Goal: Check status: Check status

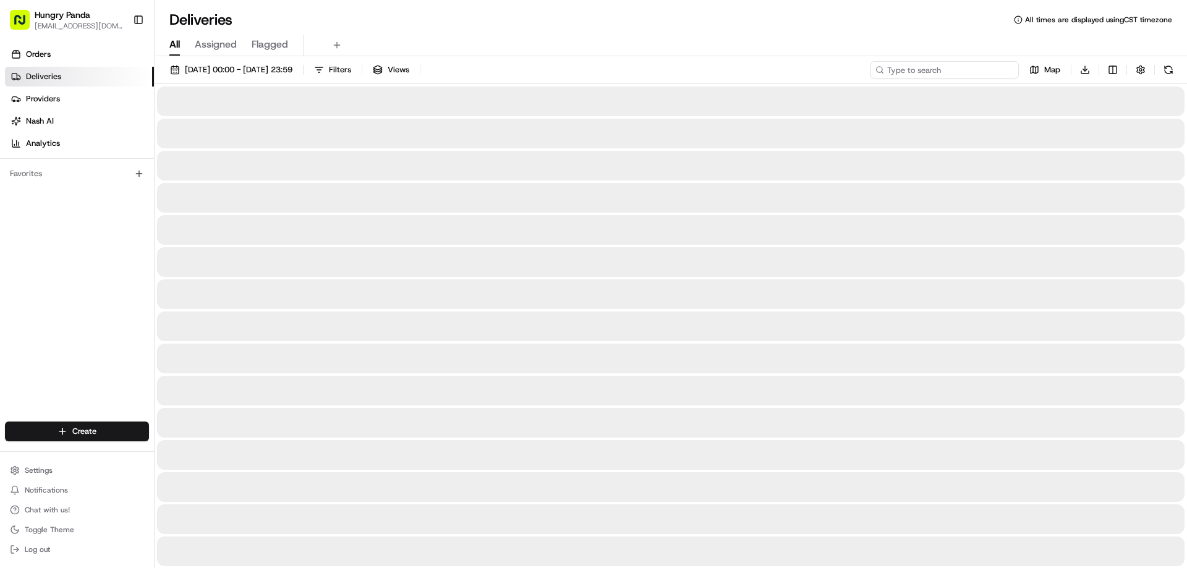
click at [935, 69] on input at bounding box center [945, 69] width 148 height 17
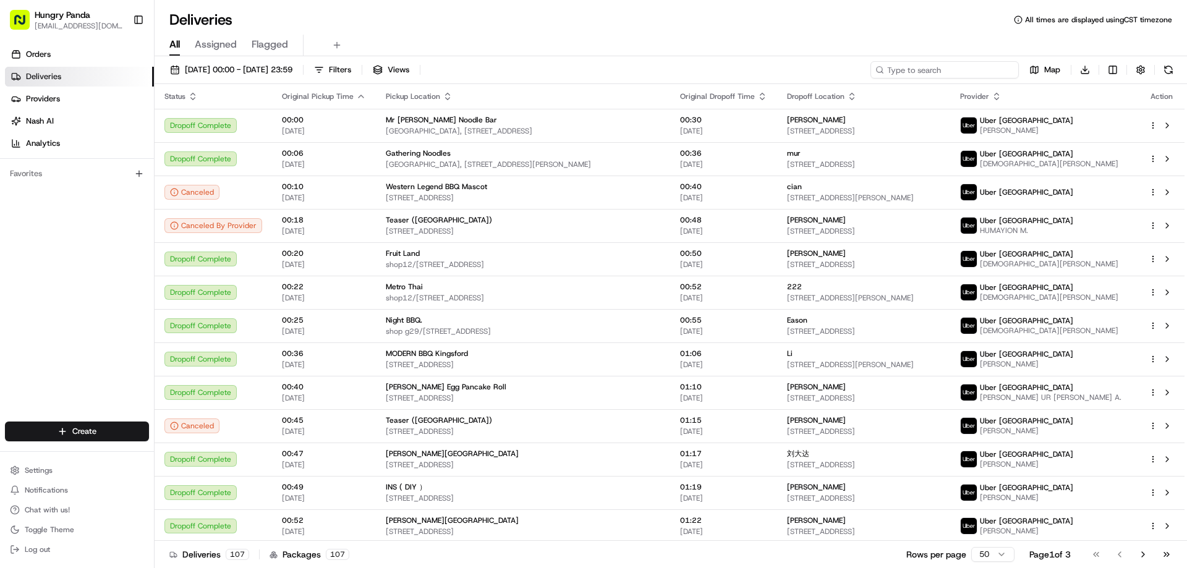
paste input "655759479515878702743"
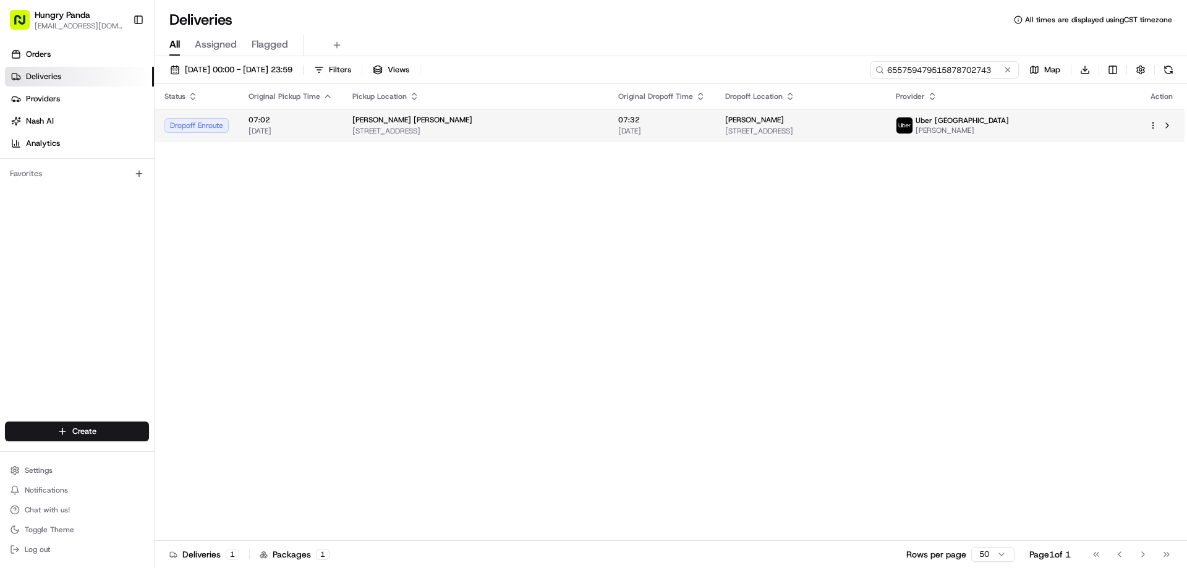
type input "655759479515878702743"
click at [876, 125] on div "[PERSON_NAME]" at bounding box center [800, 120] width 151 height 10
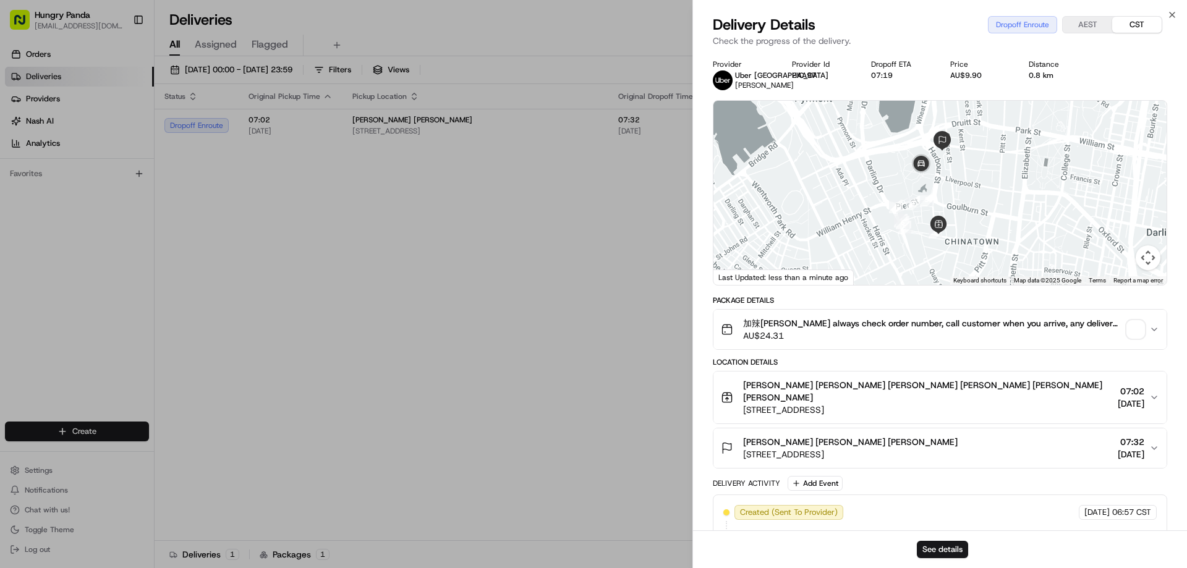
click at [1138, 324] on span "button" at bounding box center [1135, 329] width 17 height 17
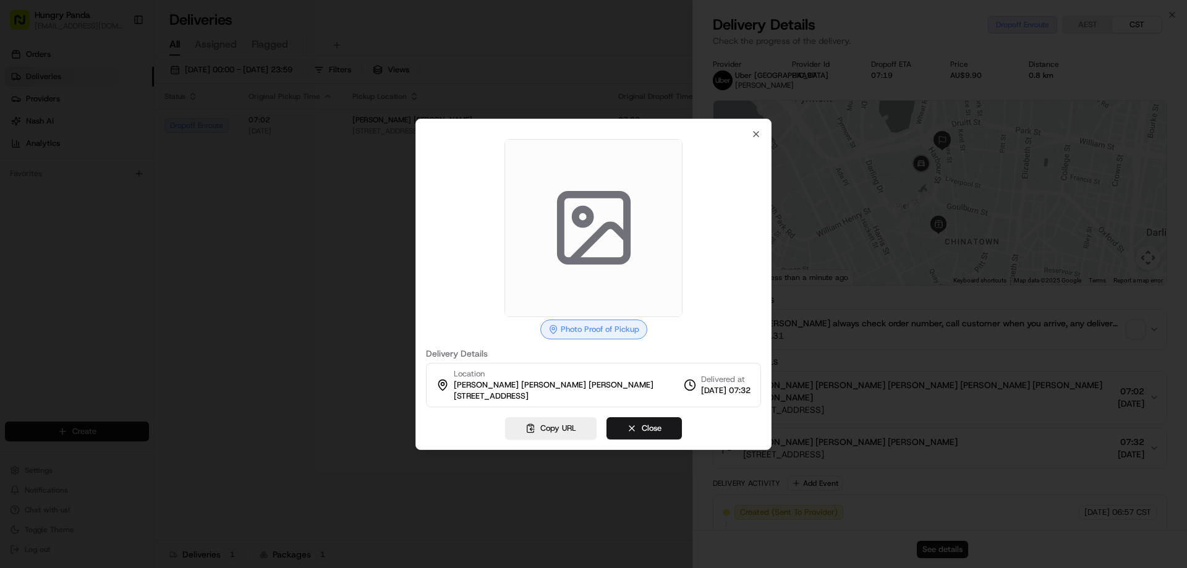
click at [760, 141] on div at bounding box center [593, 228] width 335 height 178
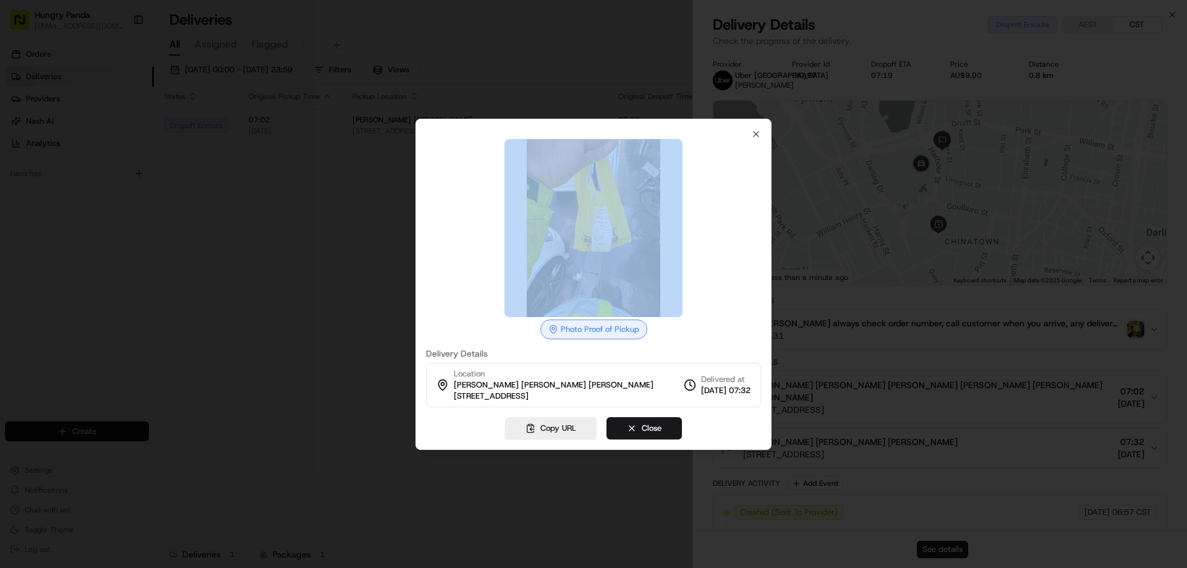
click at [759, 140] on div at bounding box center [593, 228] width 335 height 178
click at [753, 133] on icon "button" at bounding box center [756, 134] width 10 height 10
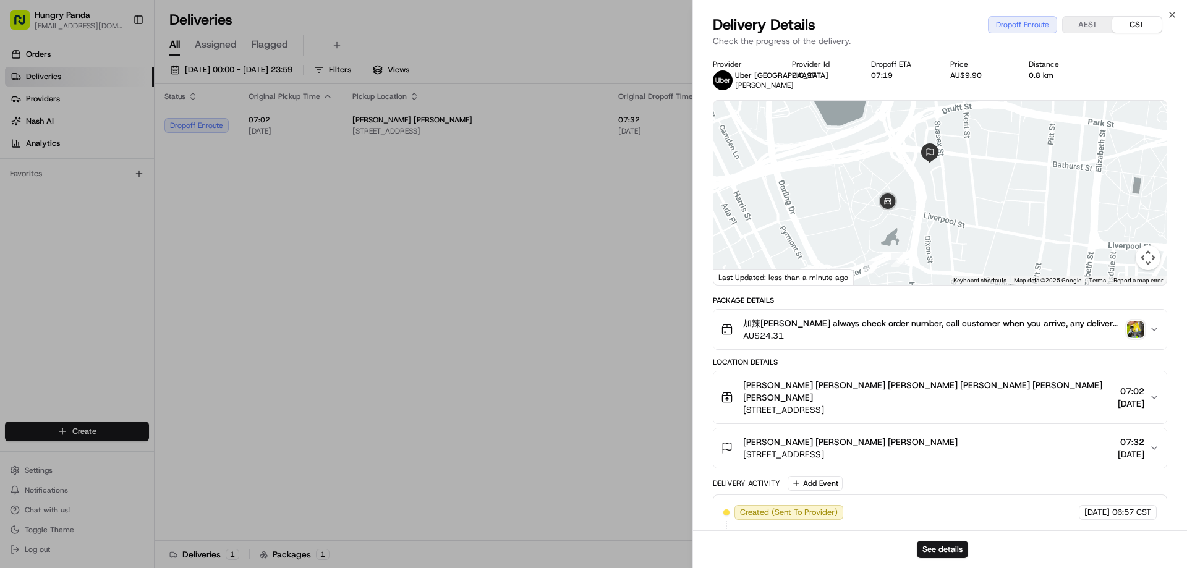
drag, startPoint x: 944, startPoint y: 187, endPoint x: 933, endPoint y: 211, distance: 26.6
click at [933, 211] on div at bounding box center [940, 193] width 453 height 184
click at [1133, 324] on img "button" at bounding box center [1135, 329] width 17 height 17
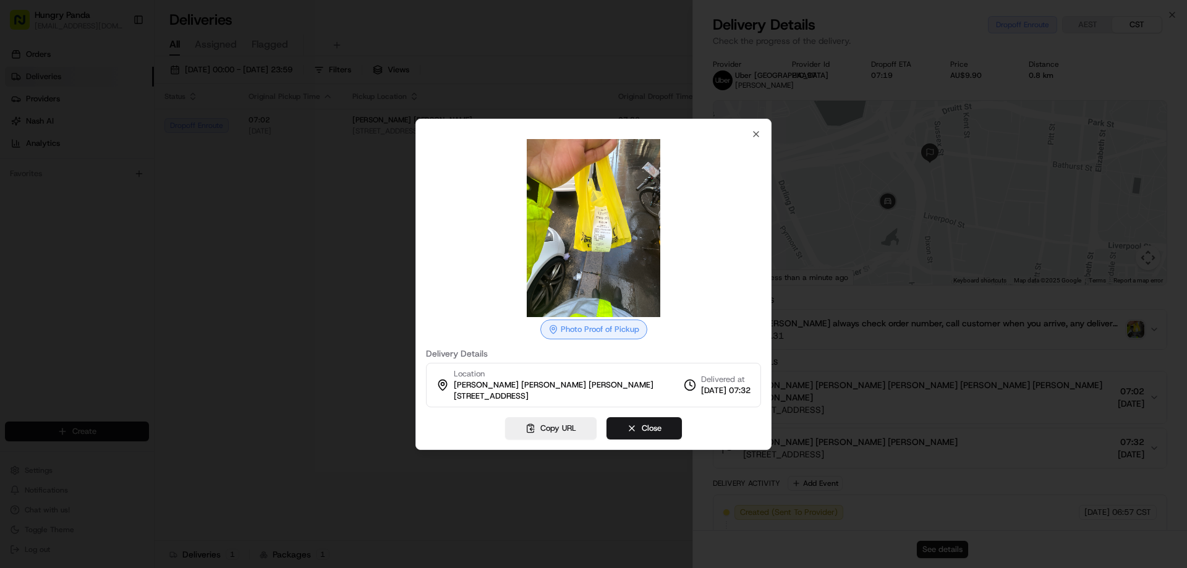
click at [753, 140] on div at bounding box center [593, 228] width 335 height 178
click at [755, 135] on icon "button" at bounding box center [756, 134] width 5 height 5
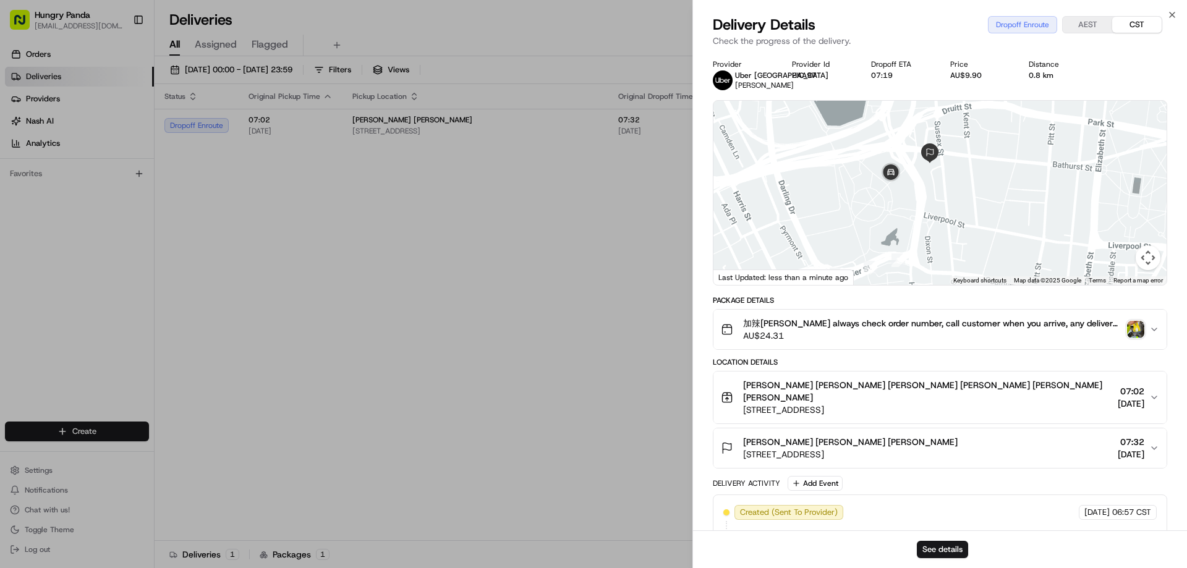
drag, startPoint x: 254, startPoint y: 259, endPoint x: 283, endPoint y: 255, distance: 29.3
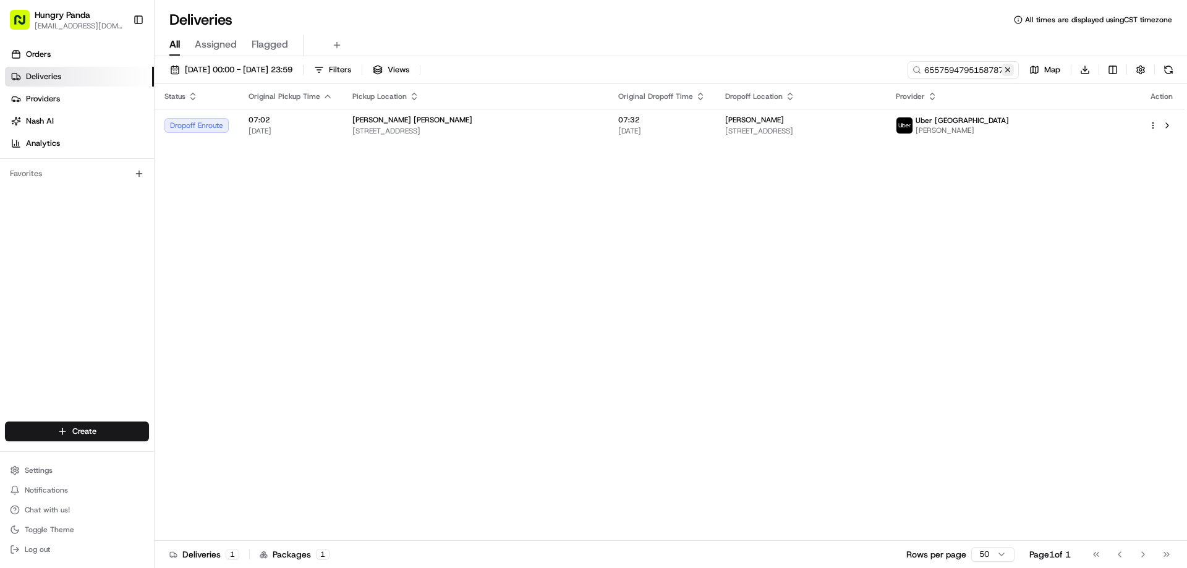
click at [1009, 70] on button at bounding box center [1008, 70] width 12 height 12
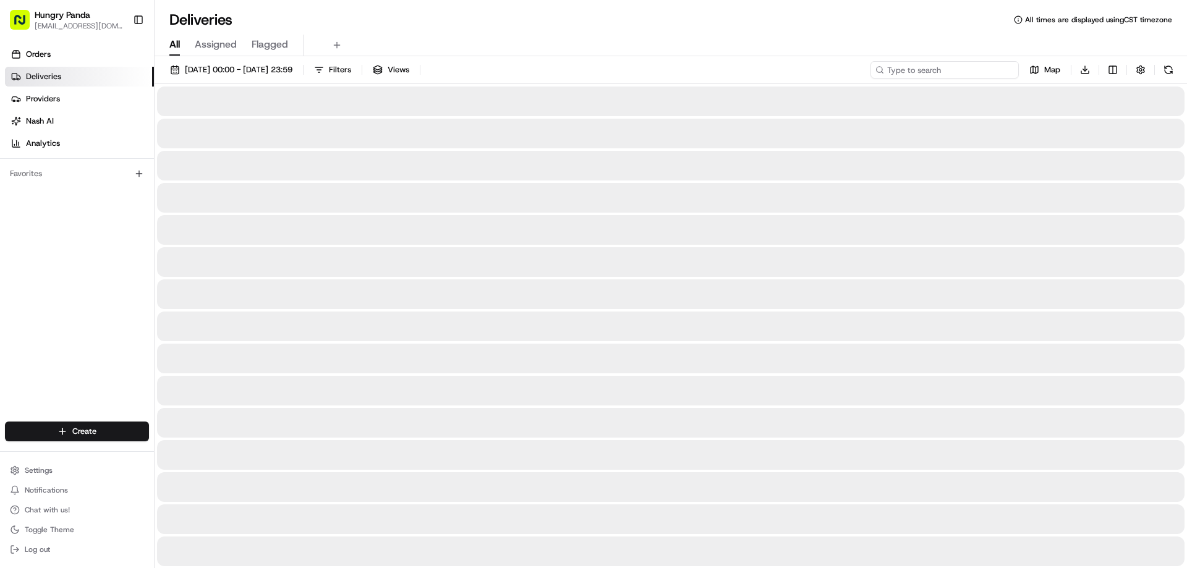
click at [989, 74] on input at bounding box center [945, 69] width 148 height 17
paste input "835758022525579917252"
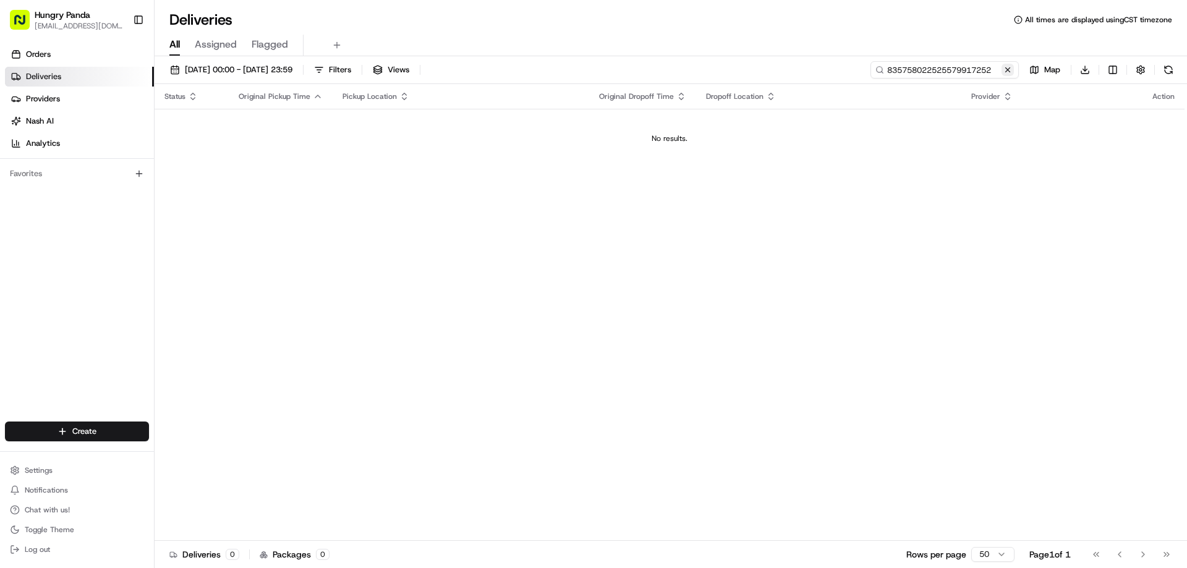
type input "835758022525579917252"
click at [1010, 72] on button at bounding box center [1008, 70] width 12 height 12
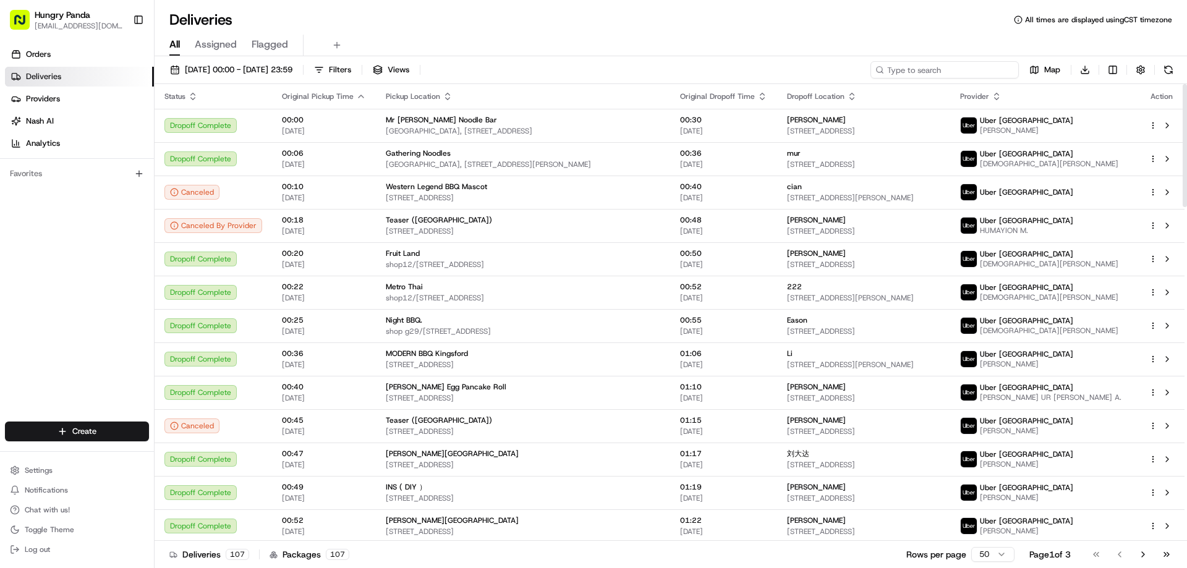
click at [983, 71] on input at bounding box center [945, 69] width 148 height 17
paste input "7008594475357765962135"
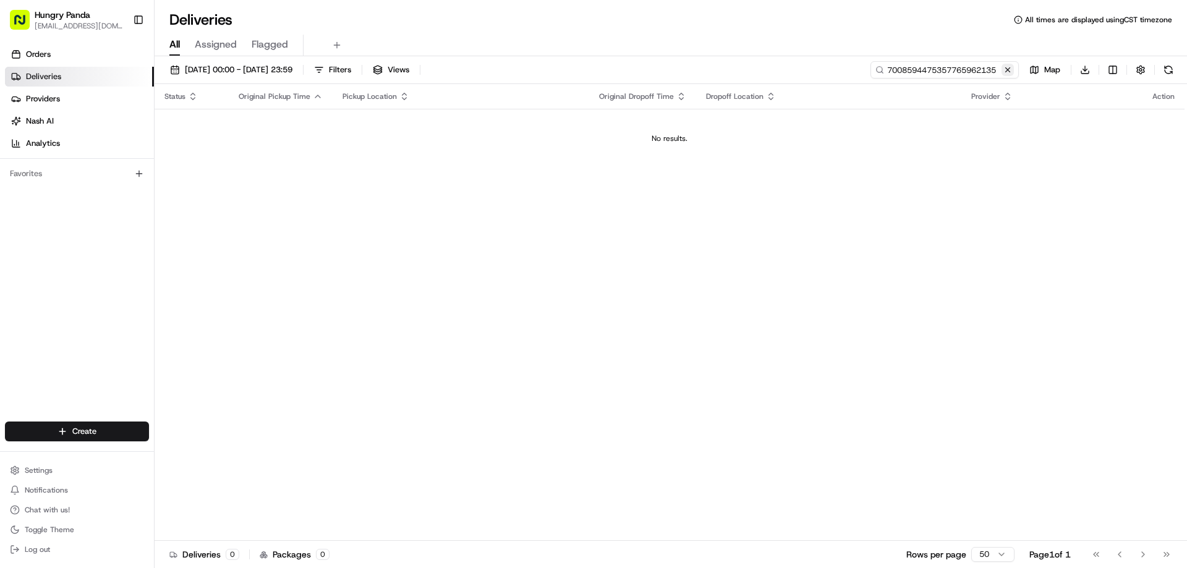
type input "7008594475357765962135"
click at [1012, 70] on button at bounding box center [1008, 70] width 12 height 12
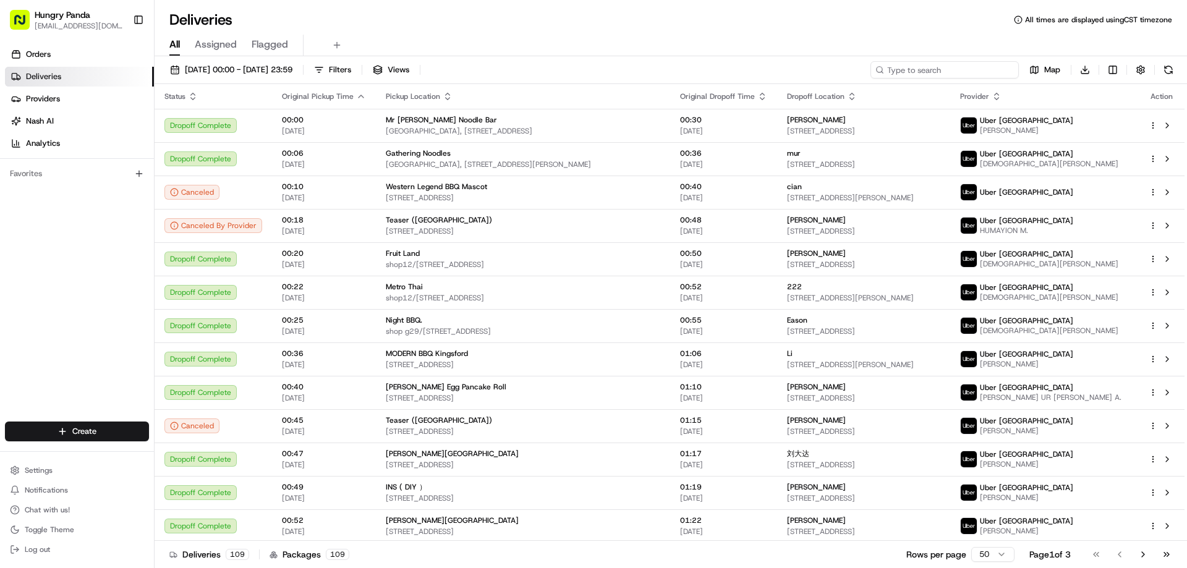
click at [946, 67] on input at bounding box center [945, 69] width 148 height 17
paste input "7008594475357765962135"
type input "7008594475357765962135"
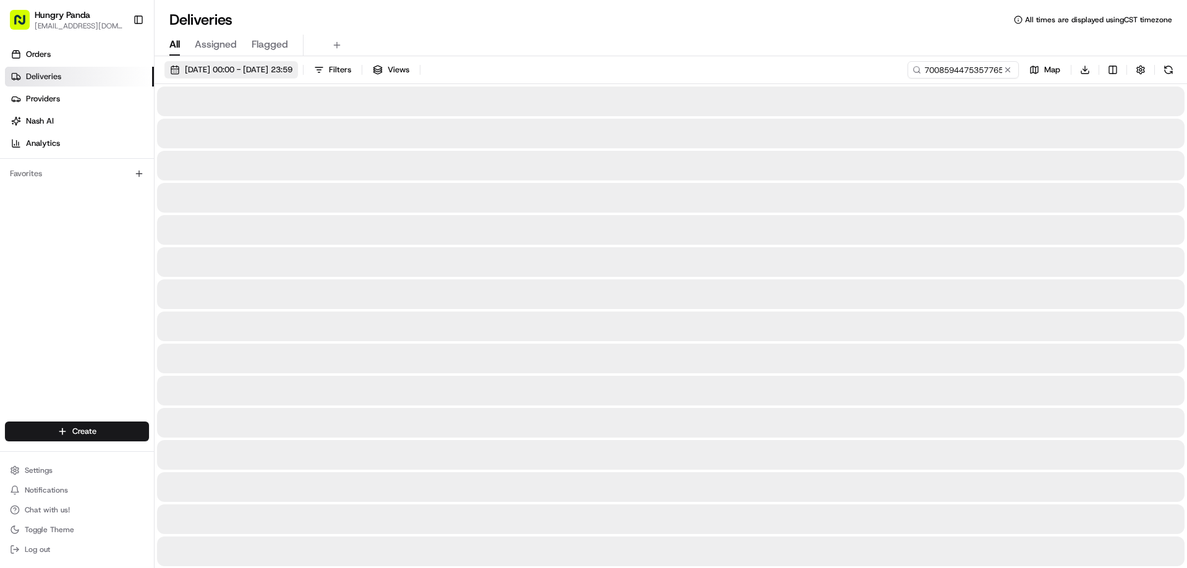
click at [276, 64] on button "[DATE] 00:00 - [DATE] 23:59" at bounding box center [231, 69] width 134 height 17
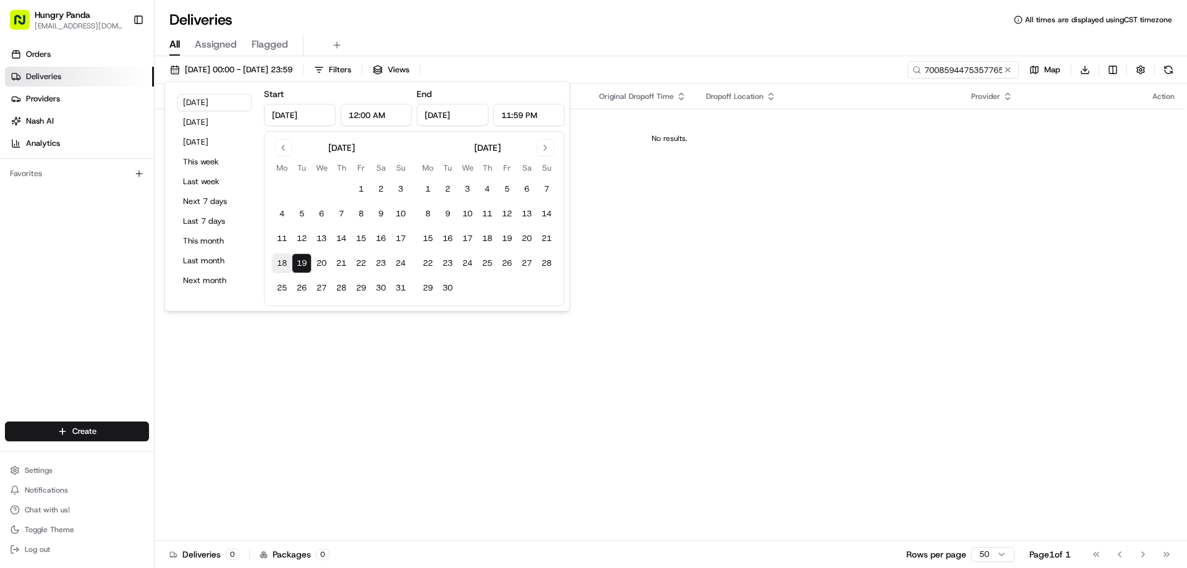
click at [285, 262] on button "18" at bounding box center [282, 264] width 20 height 20
type input "[DATE]"
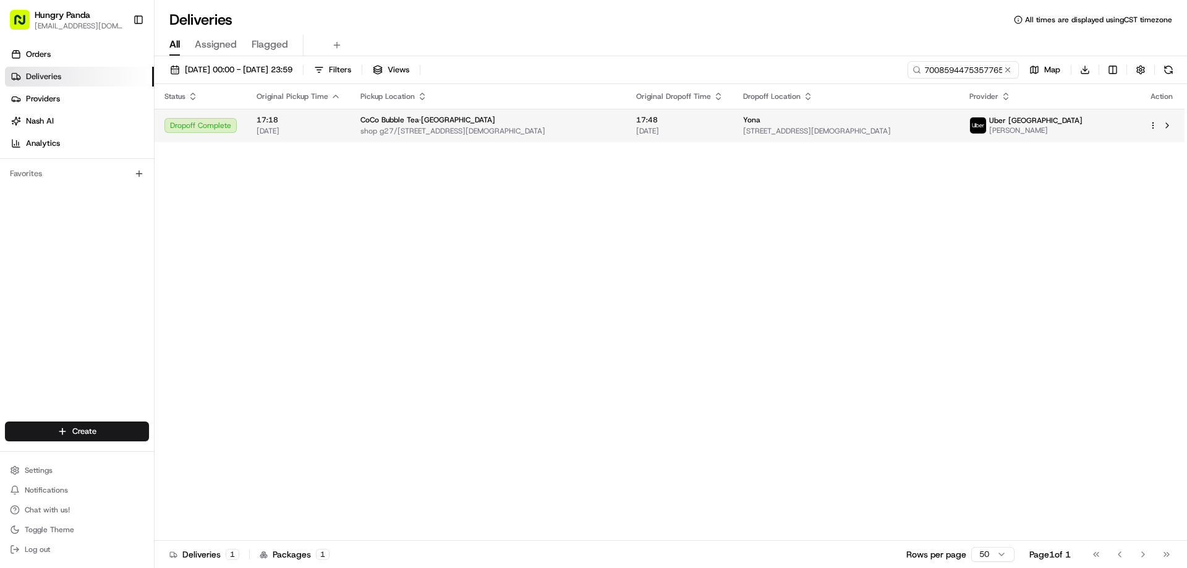
click at [950, 122] on div "Yona" at bounding box center [846, 120] width 207 height 10
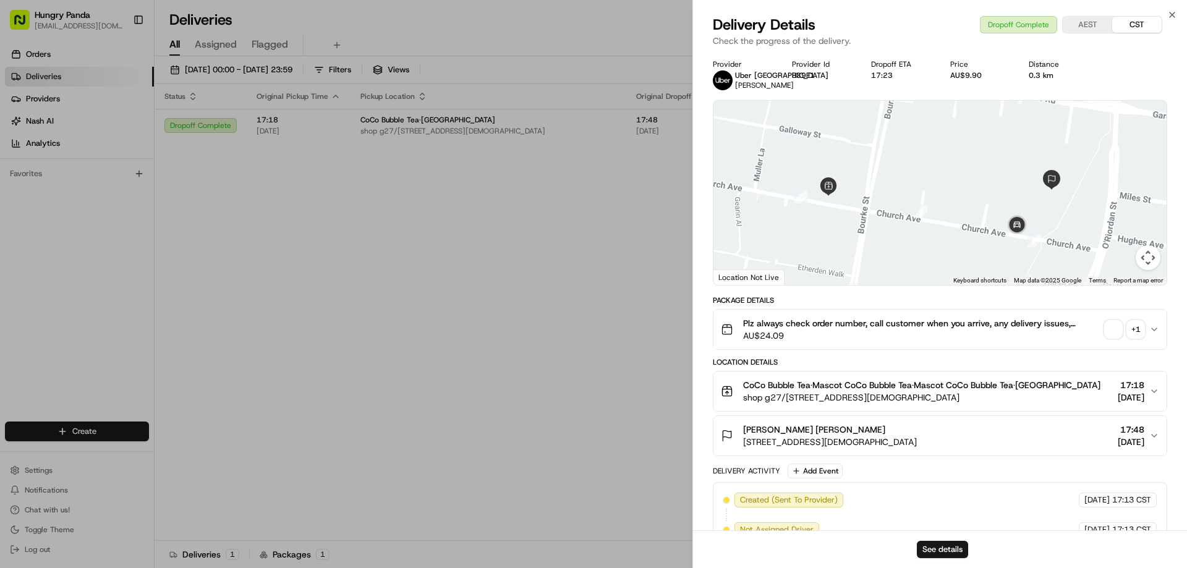
click at [1120, 320] on div "Plz always check order number, call customer when you arrive, any delivery issu…" at bounding box center [935, 329] width 429 height 25
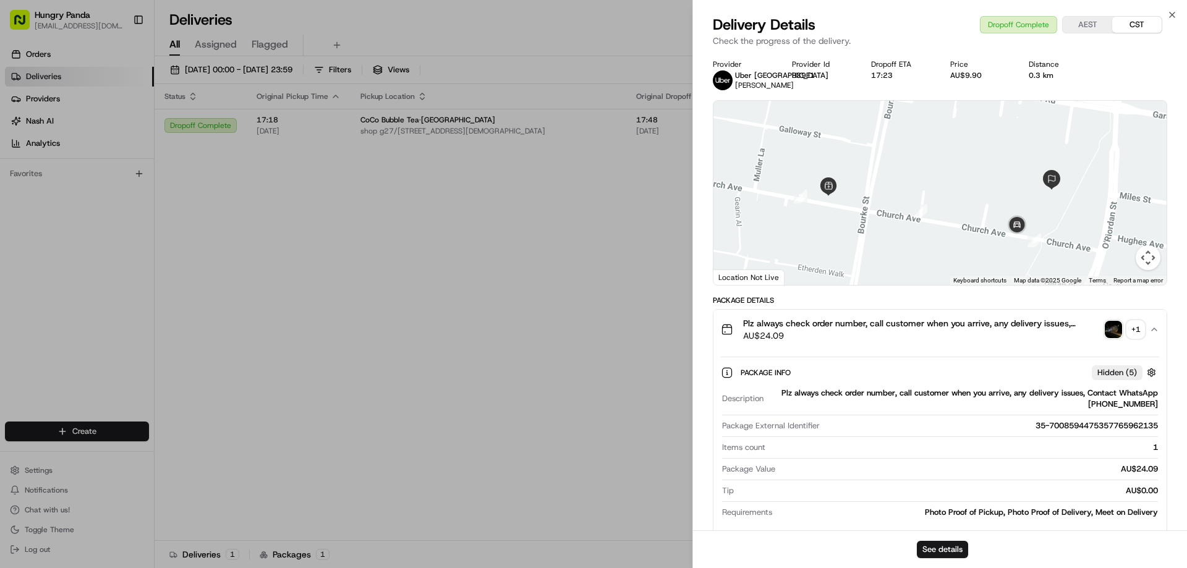
click at [1120, 336] on div "button" at bounding box center [1113, 329] width 17 height 17
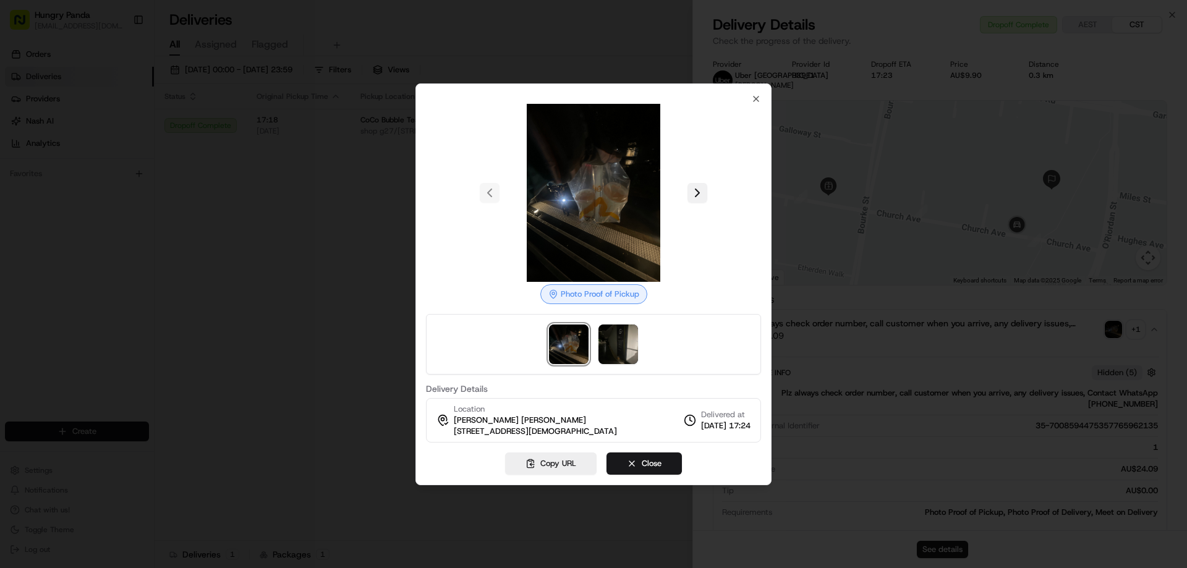
click at [701, 193] on button at bounding box center [698, 193] width 20 height 20
drag, startPoint x: 269, startPoint y: 192, endPoint x: 311, endPoint y: 211, distance: 46.5
click at [270, 192] on div at bounding box center [593, 284] width 1187 height 568
drag, startPoint x: 311, startPoint y: 211, endPoint x: 331, endPoint y: 218, distance: 20.9
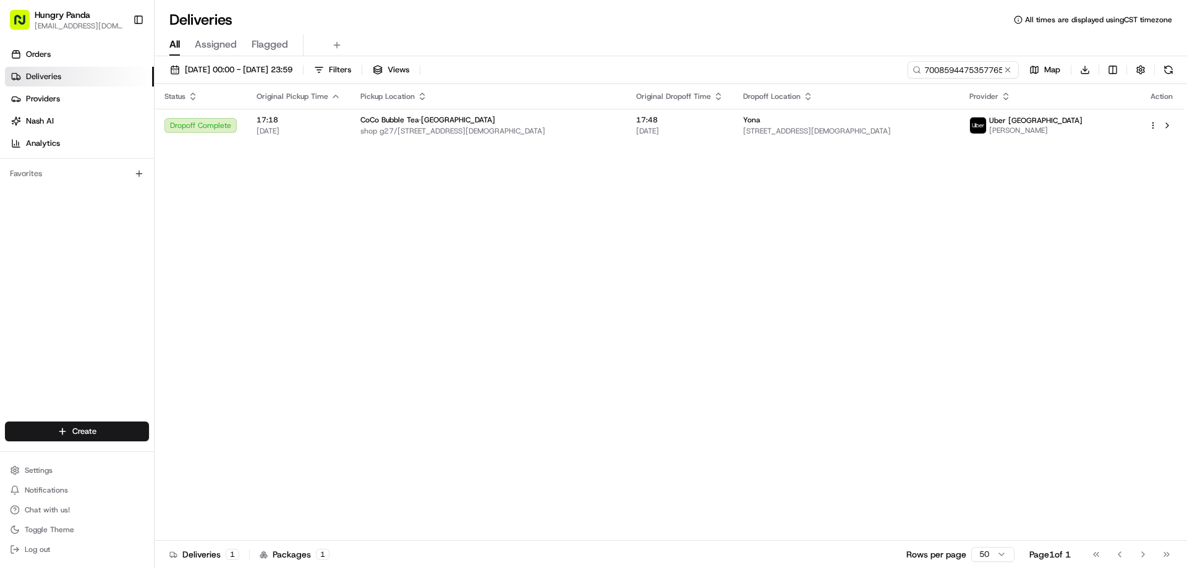
drag, startPoint x: 498, startPoint y: 250, endPoint x: 764, endPoint y: 202, distance: 270.2
click at [563, 254] on div "Status Original Pickup Time Pickup Location Original Dropoff Time Dropoff Locat…" at bounding box center [670, 312] width 1030 height 457
click at [1009, 68] on button at bounding box center [1008, 70] width 12 height 12
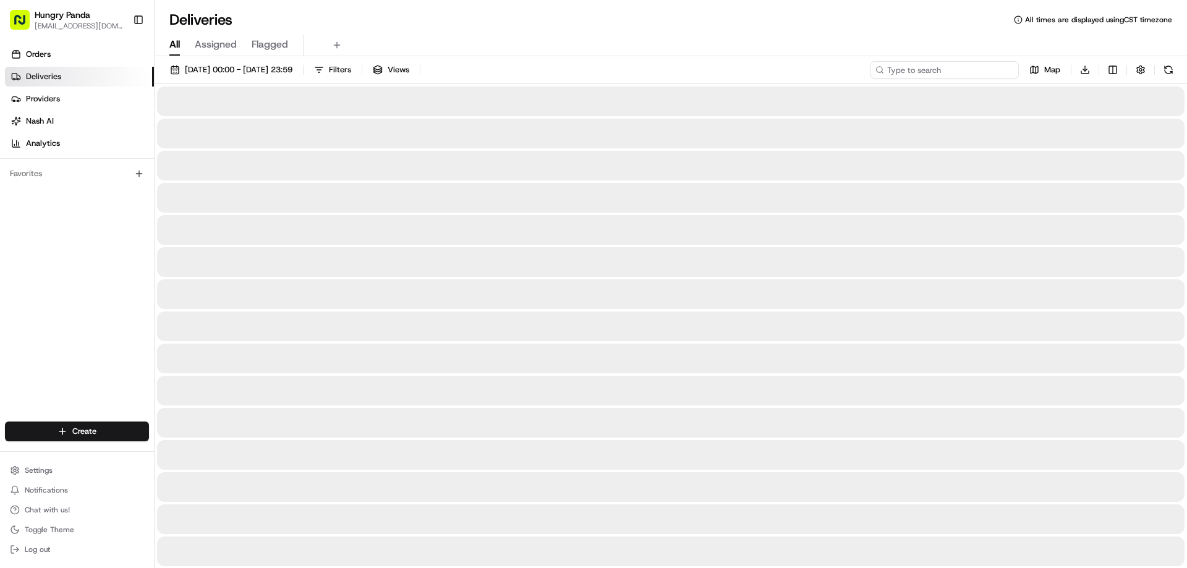
click at [994, 69] on input at bounding box center [945, 69] width 148 height 17
paste input "4486459085353704441789"
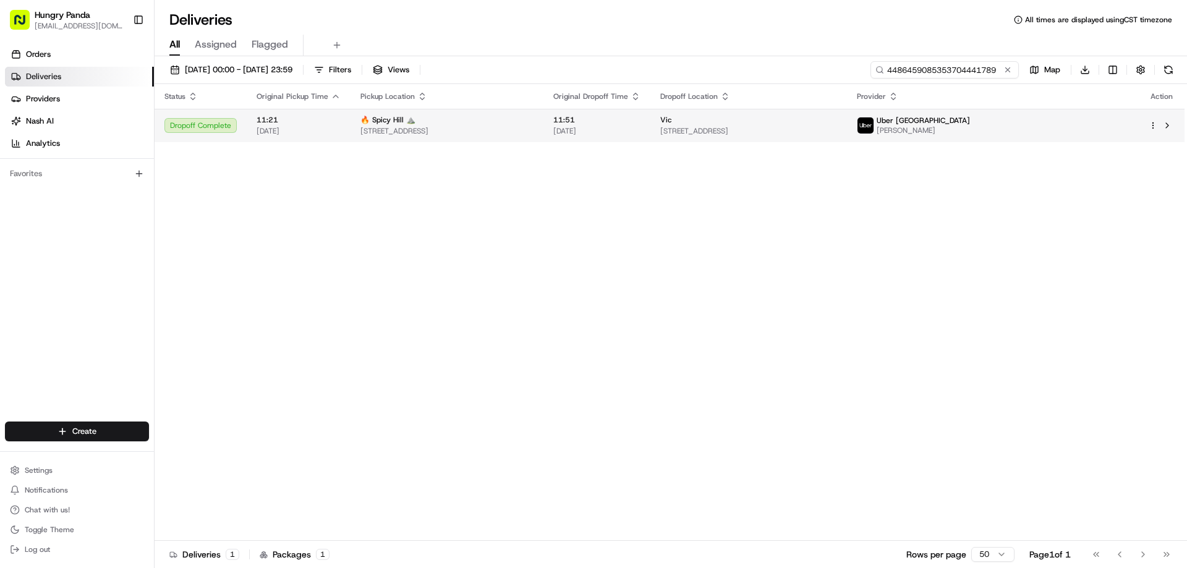
type input "4486459085353704441789"
click at [837, 126] on div "Vic [STREET_ADDRESS]" at bounding box center [748, 125] width 177 height 21
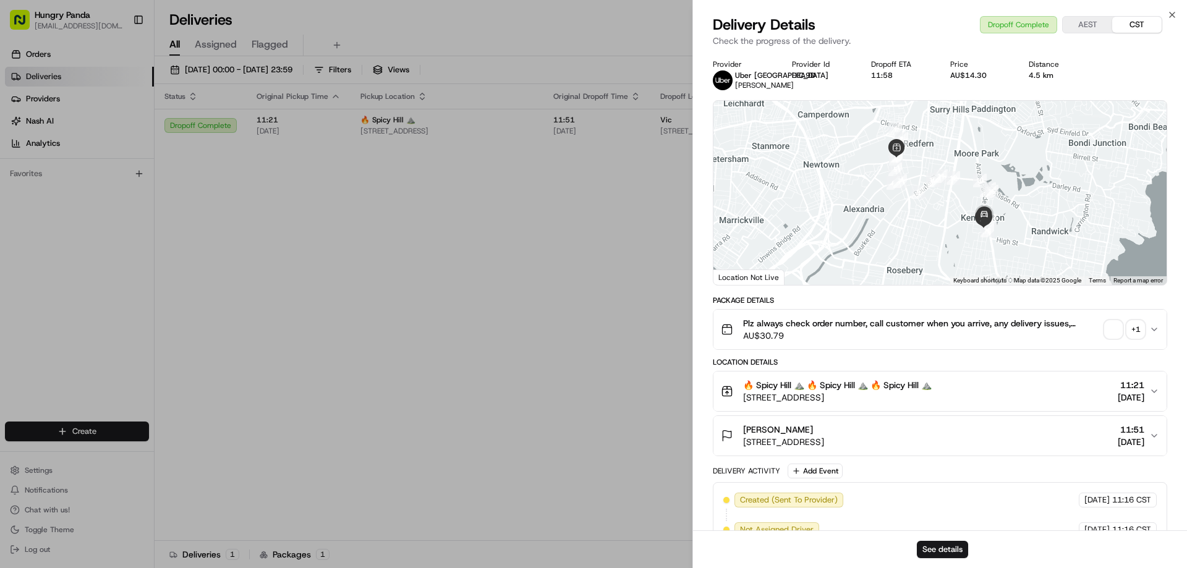
click at [1120, 333] on span "button" at bounding box center [1113, 329] width 17 height 17
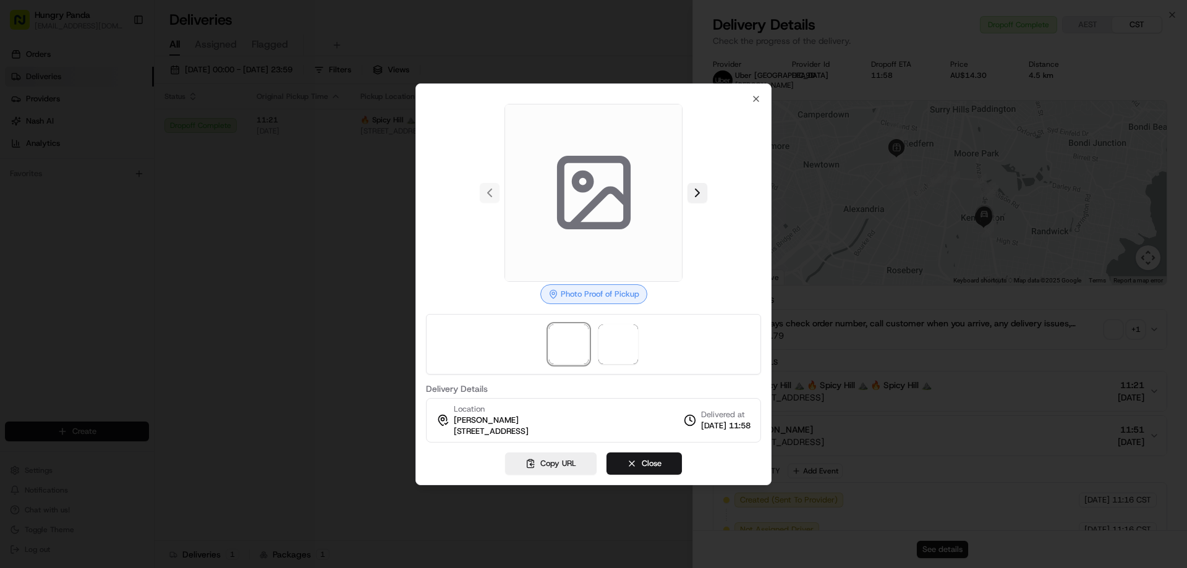
click at [701, 194] on button at bounding box center [698, 193] width 20 height 20
